Goal: Information Seeking & Learning: Learn about a topic

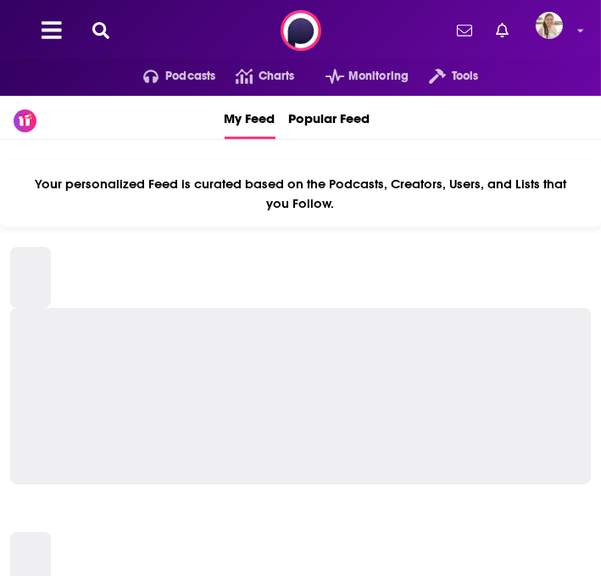
click at [103, 33] on icon at bounding box center [100, 30] width 17 height 17
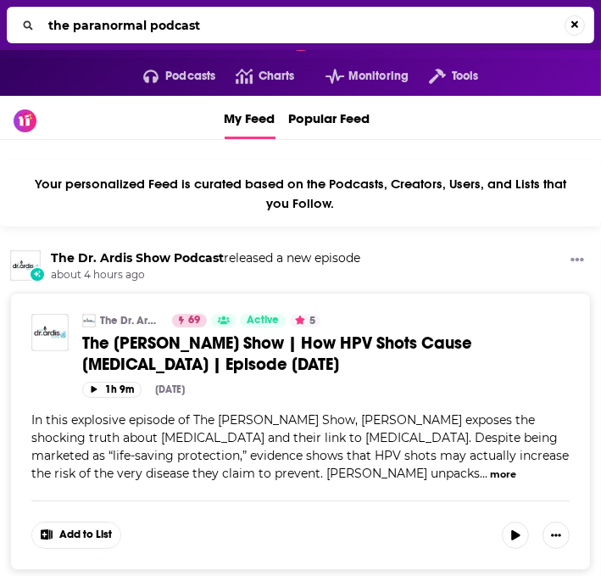
type input "the paranormal podcast"
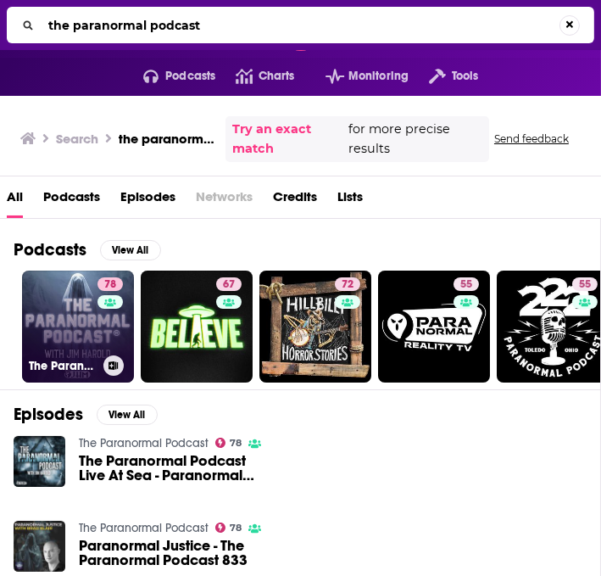
click at [87, 333] on link "78 The Paranormal Podcast" at bounding box center [78, 327] width 112 height 112
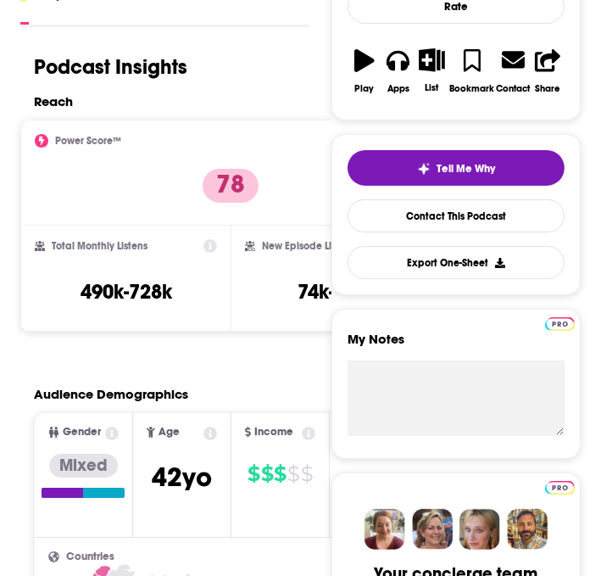
scroll to position [305, 0]
